Goal: Check status: Check status

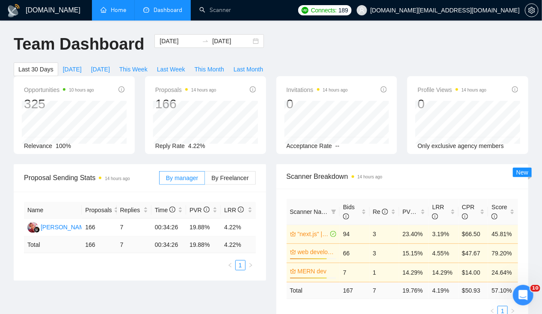
click at [112, 9] on link "Home" at bounding box center [113, 9] width 26 height 7
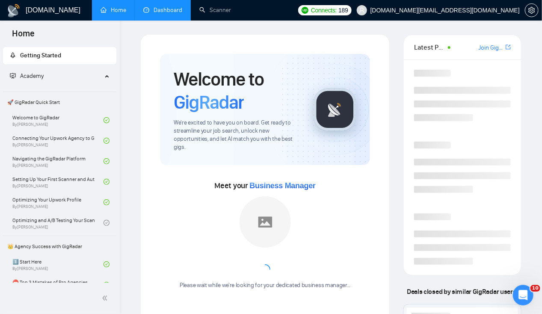
click at [159, 7] on link "Dashboard" at bounding box center [162, 9] width 39 height 7
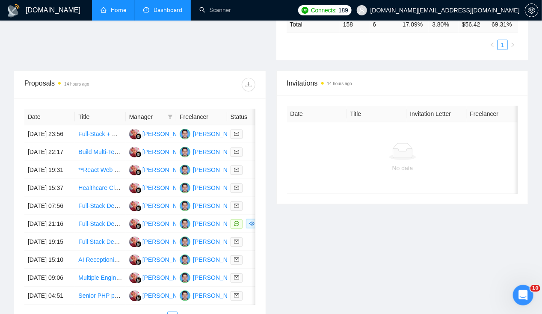
scroll to position [318, 0]
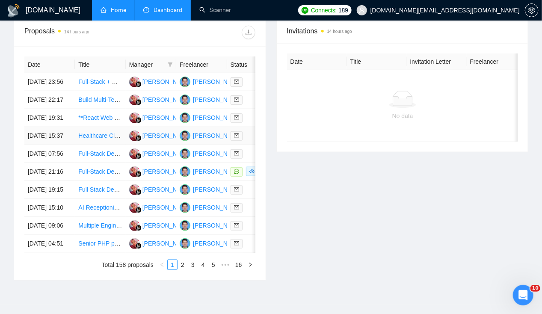
click at [40, 145] on td "[DATE] 15:37" at bounding box center [49, 136] width 50 height 18
click at [40, 111] on td "[DATE] 19:31" at bounding box center [49, 118] width 50 height 18
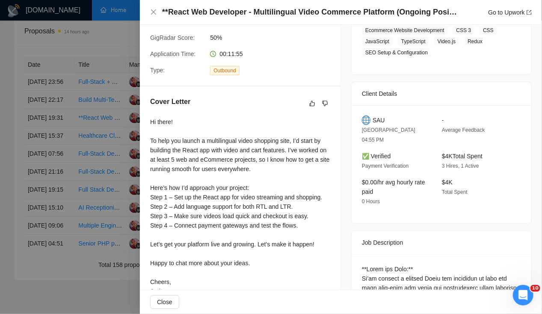
scroll to position [0, 0]
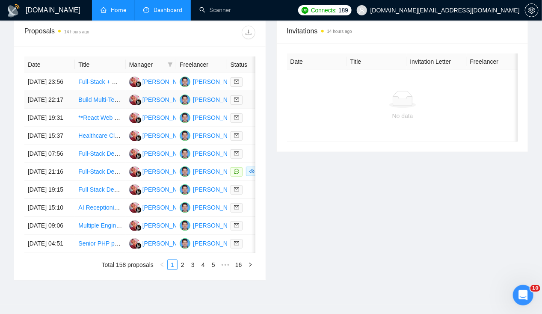
click at [57, 99] on td "[DATE] 22:17" at bounding box center [49, 100] width 50 height 18
click at [45, 77] on td "[DATE] 23:56" at bounding box center [49, 82] width 50 height 18
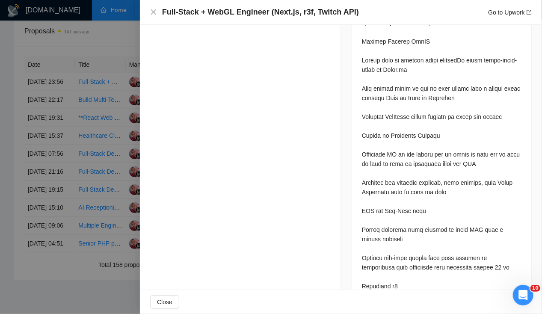
scroll to position [683, 0]
